Goal: Check status

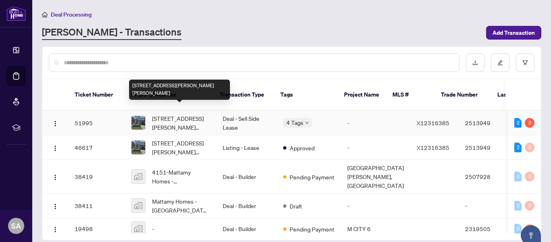
click at [180, 114] on span "[STREET_ADDRESS][PERSON_NAME][PERSON_NAME]" at bounding box center [181, 123] width 58 height 18
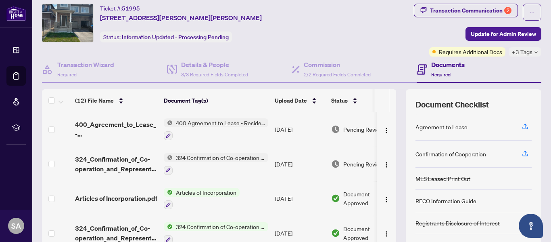
scroll to position [13, 0]
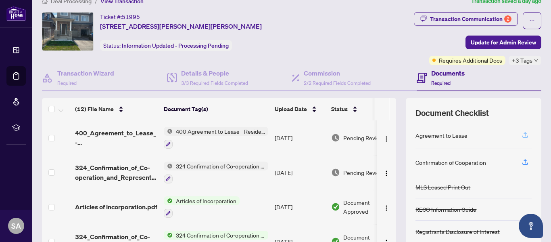
click at [522, 134] on icon "button" at bounding box center [525, 134] width 7 height 7
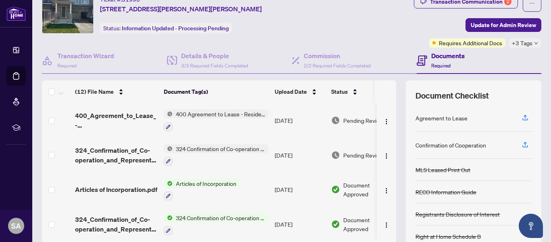
scroll to position [16, 0]
